Goal: Task Accomplishment & Management: Use online tool/utility

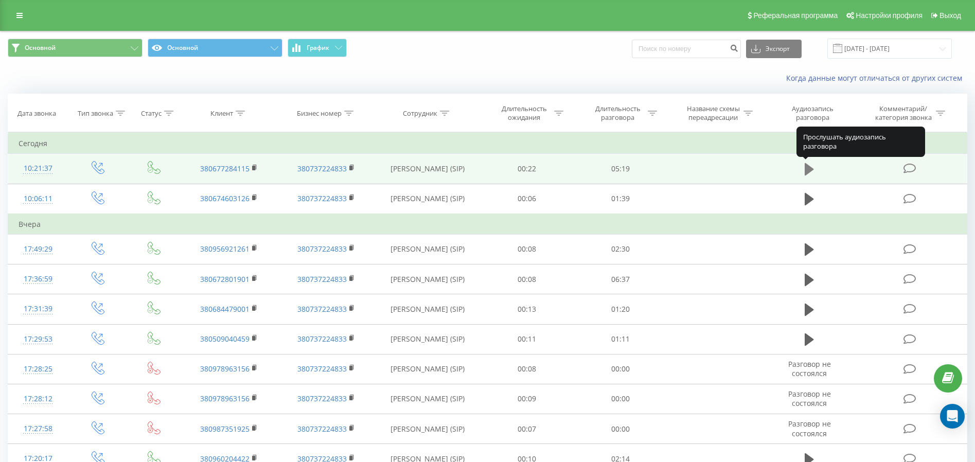
click at [812, 167] on icon at bounding box center [809, 169] width 9 height 14
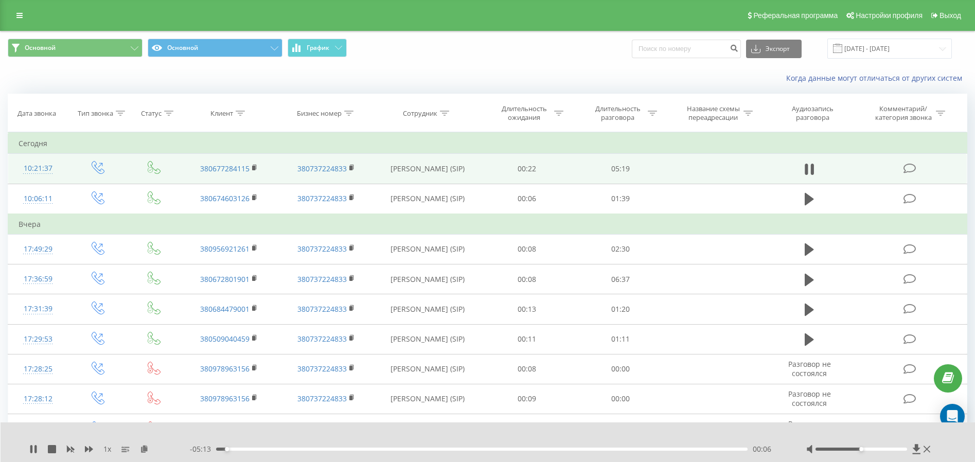
drag, startPoint x: 19, startPoint y: 15, endPoint x: 33, endPoint y: 24, distance: 16.4
click at [19, 15] on icon at bounding box center [19, 15] width 6 height 7
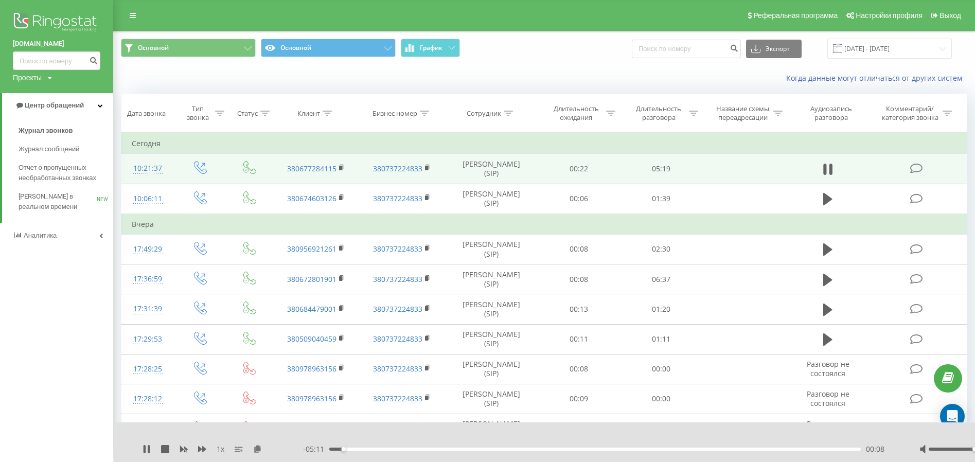
click at [73, 24] on img at bounding box center [56, 23] width 87 height 26
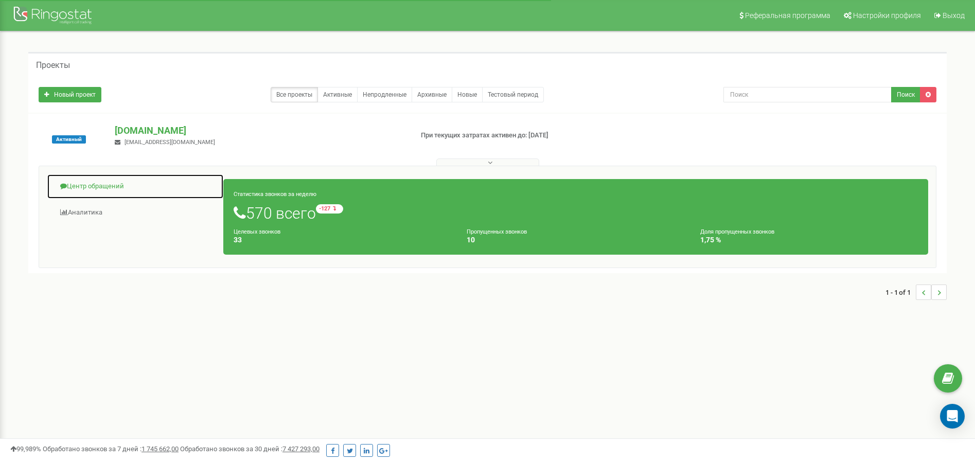
click at [91, 188] on link "Центр обращений" at bounding box center [135, 186] width 177 height 25
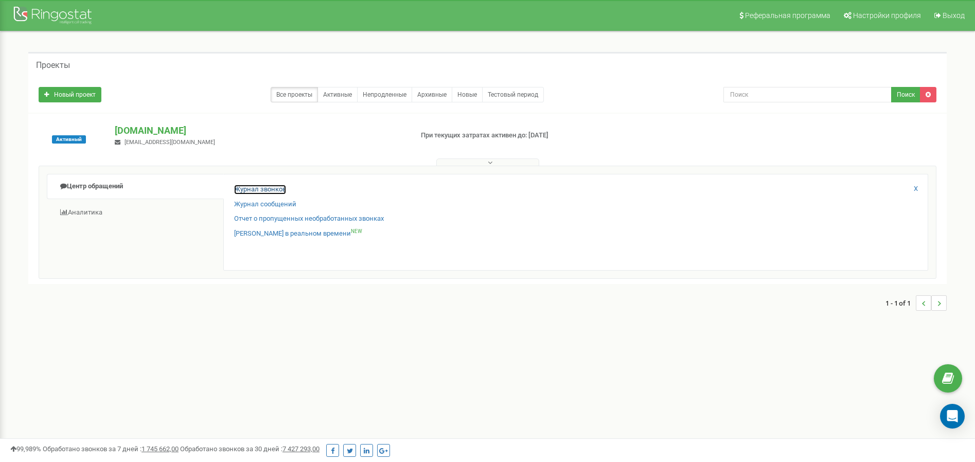
click at [250, 188] on link "Журнал звонков" at bounding box center [260, 190] width 52 height 10
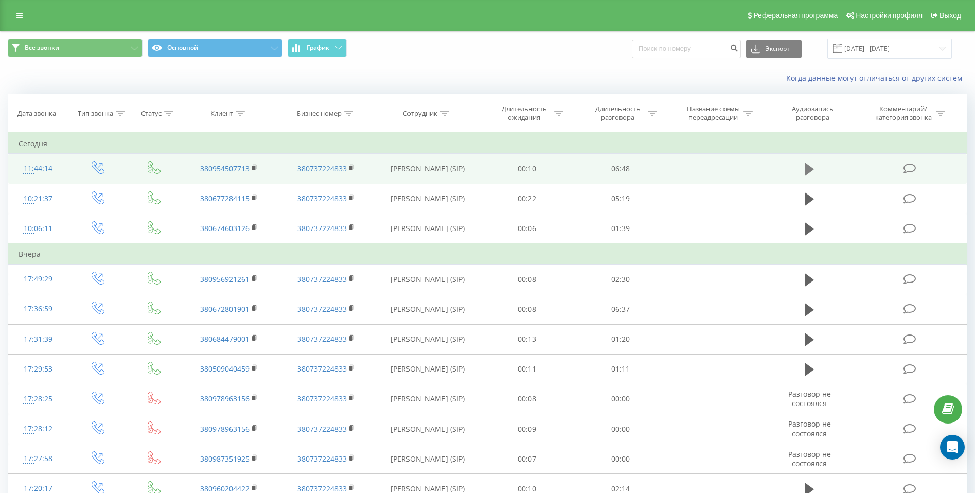
click at [802, 176] on button at bounding box center [809, 169] width 15 height 15
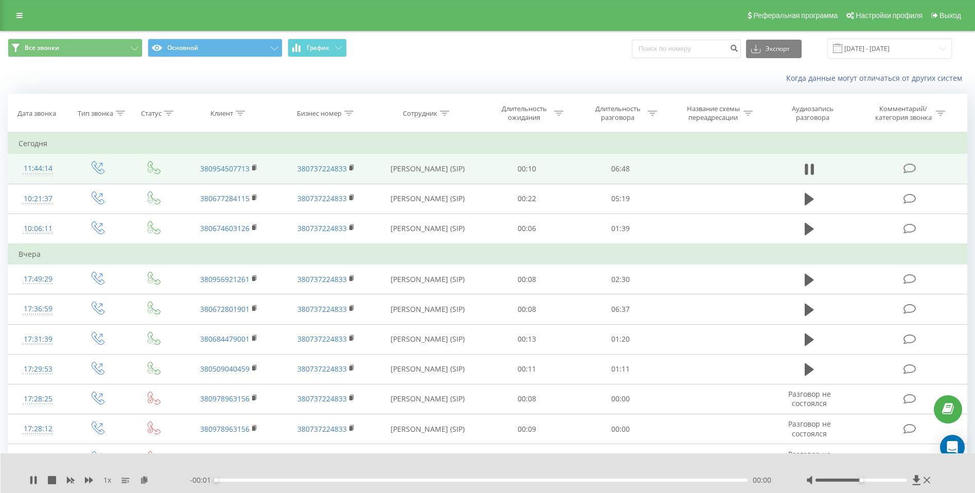
click at [250, 462] on div "00:00" at bounding box center [482, 480] width 532 height 3
click at [247, 462] on div "- 06:46 00:01 00:01" at bounding box center [485, 480] width 591 height 10
click at [252, 462] on div "00:02" at bounding box center [482, 480] width 532 height 3
click at [273, 462] on div "00:43" at bounding box center [482, 480] width 532 height 3
click at [331, 462] on div "00:45" at bounding box center [482, 480] width 532 height 3
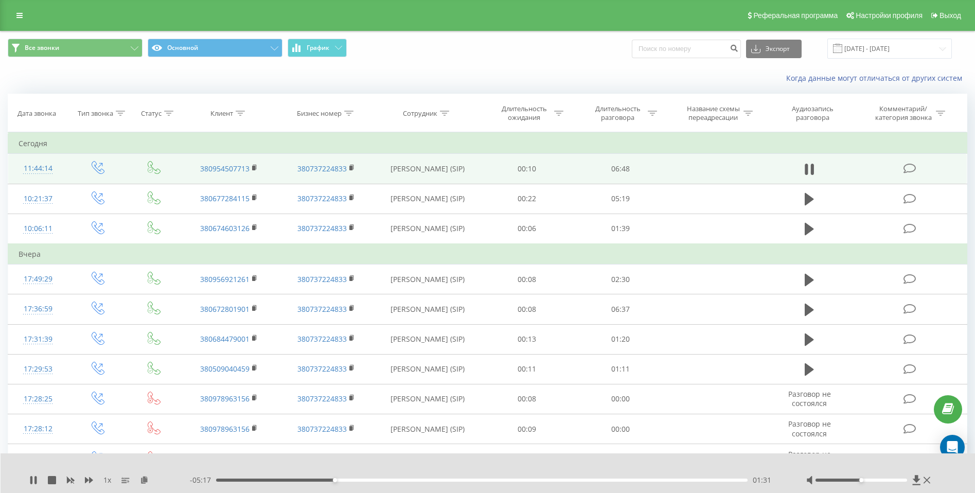
click at [365, 462] on div "01:31" at bounding box center [482, 480] width 532 height 3
drag, startPoint x: 859, startPoint y: 479, endPoint x: 880, endPoint y: 480, distance: 21.6
click at [880, 462] on div at bounding box center [862, 480] width 92 height 3
click at [390, 462] on div "02:06" at bounding box center [482, 480] width 532 height 3
drag, startPoint x: 396, startPoint y: 479, endPoint x: 404, endPoint y: 479, distance: 8.7
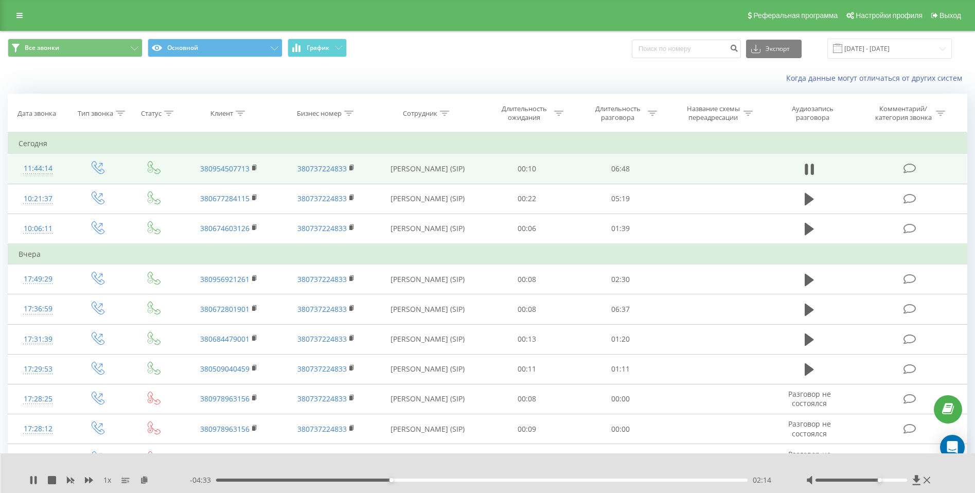
click at [396, 462] on div "02:14" at bounding box center [482, 480] width 532 height 3
click at [405, 462] on div "02:19" at bounding box center [482, 480] width 532 height 3
click at [417, 462] on div "02:28" at bounding box center [482, 480] width 532 height 3
click at [424, 462] on div "02:40" at bounding box center [482, 480] width 532 height 3
click at [417, 462] on div "02:44" at bounding box center [482, 480] width 532 height 3
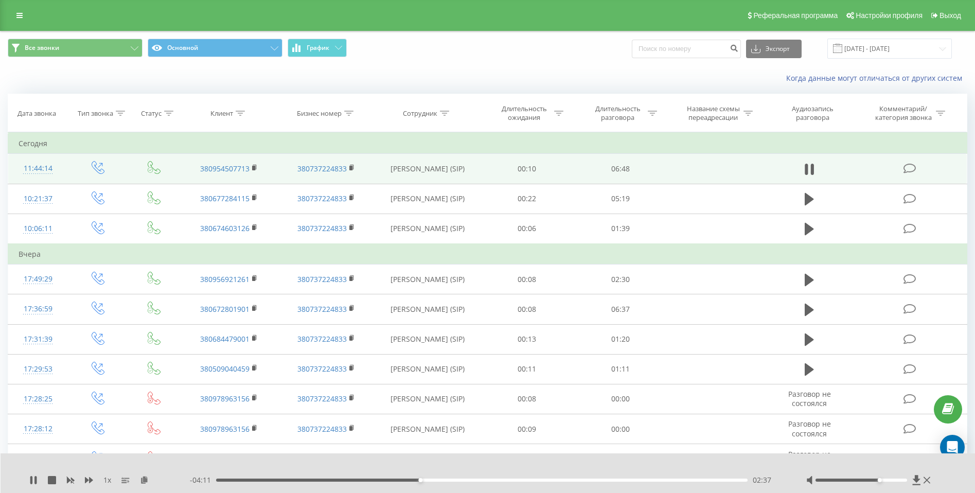
click at [410, 462] on div "02:37" at bounding box center [482, 480] width 532 height 3
click at [383, 462] on div "02:08" at bounding box center [482, 480] width 532 height 3
click at [53, 462] on icon at bounding box center [52, 480] width 8 height 8
